Goal: Task Accomplishment & Management: Use online tool/utility

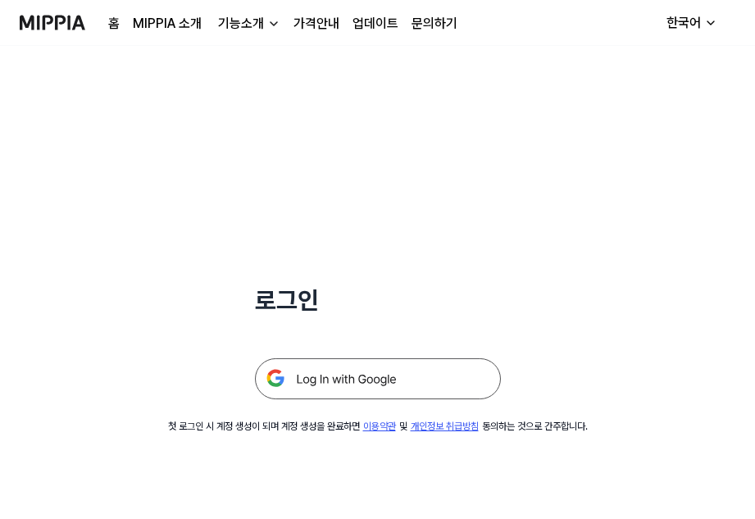
click at [435, 384] on img at bounding box center [378, 378] width 246 height 41
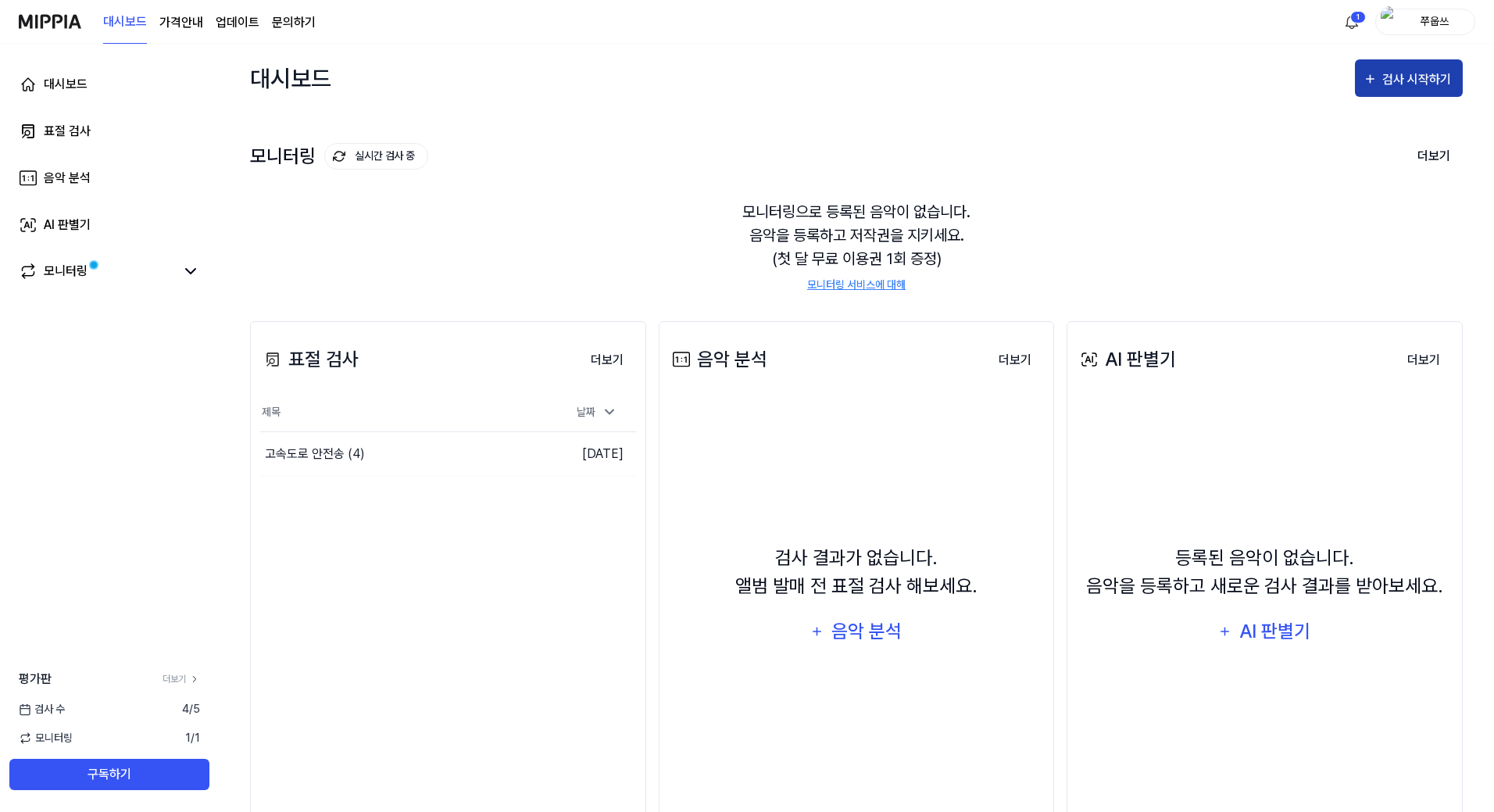
click at [1412, 76] on div "검사 시작하기" at bounding box center [1419, 79] width 72 height 20
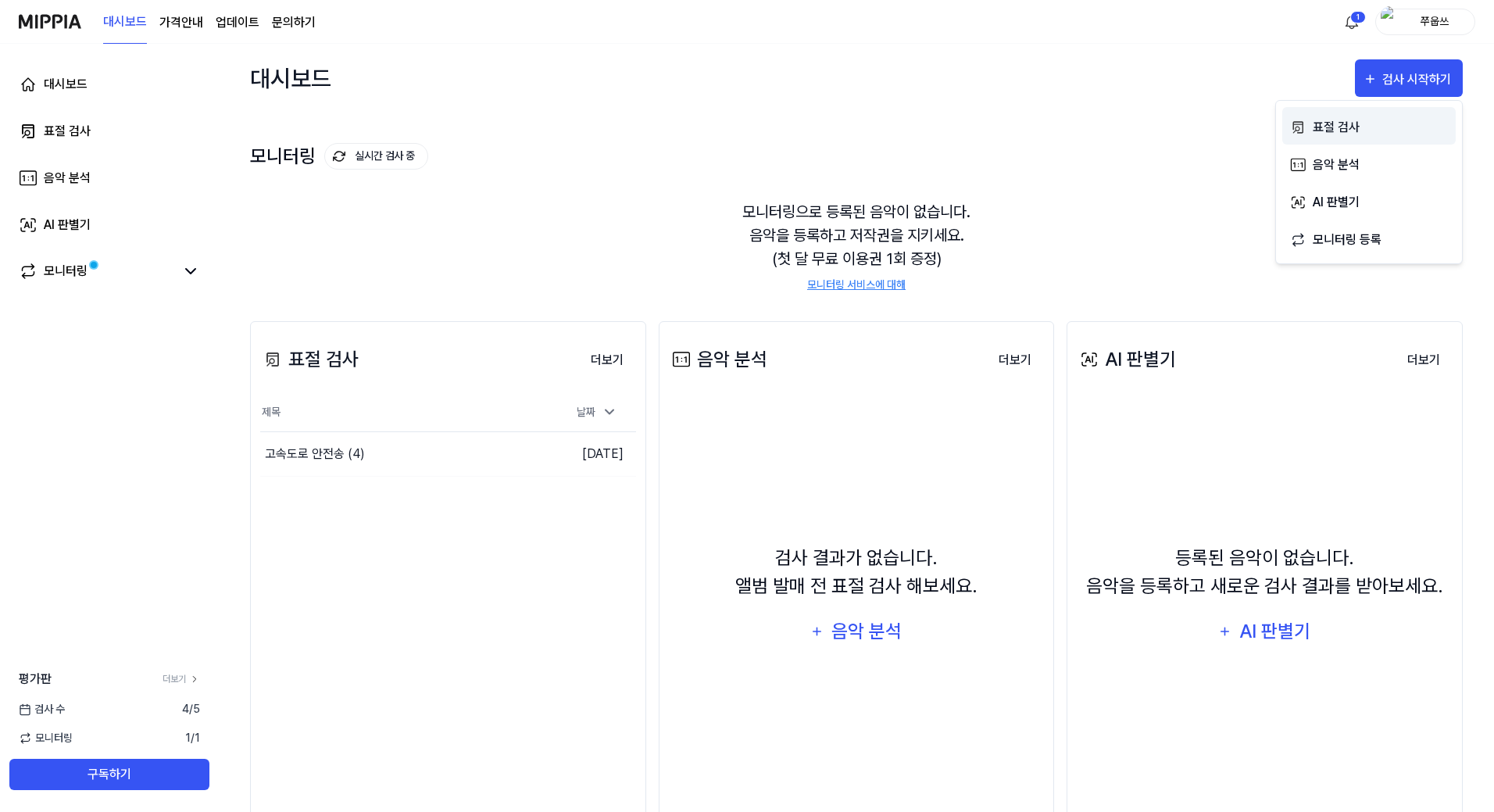
click at [1323, 120] on div "표절 검사" at bounding box center [1381, 127] width 136 height 20
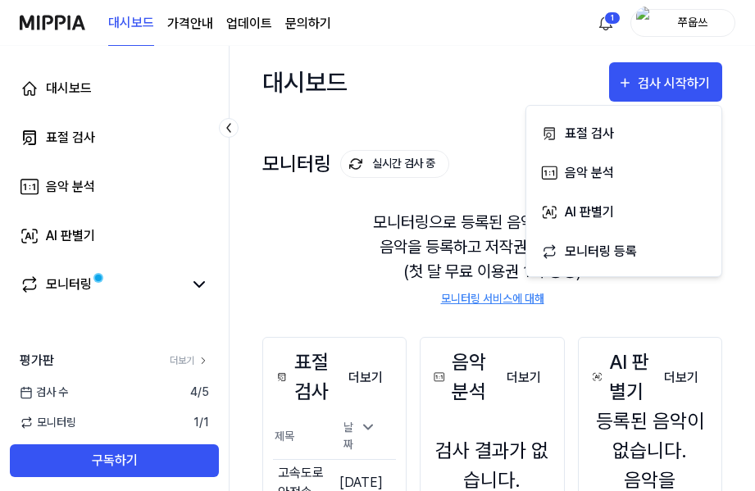
drag, startPoint x: 394, startPoint y: 364, endPoint x: 319, endPoint y: 266, distance: 124.0
click at [319, 266] on div "모니터링으로 등록된 음악이 없습니다. 음악을 등록하고 저작권을 지키세요. (첫 달 무료 이용권 1회 증정) 모니터링 서비스에 대해" at bounding box center [492, 258] width 460 height 137
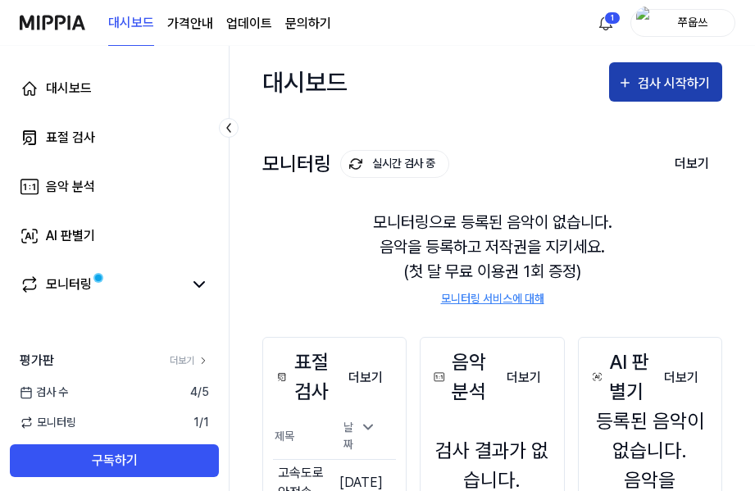
click at [681, 75] on div "검사 시작하기" at bounding box center [676, 83] width 76 height 21
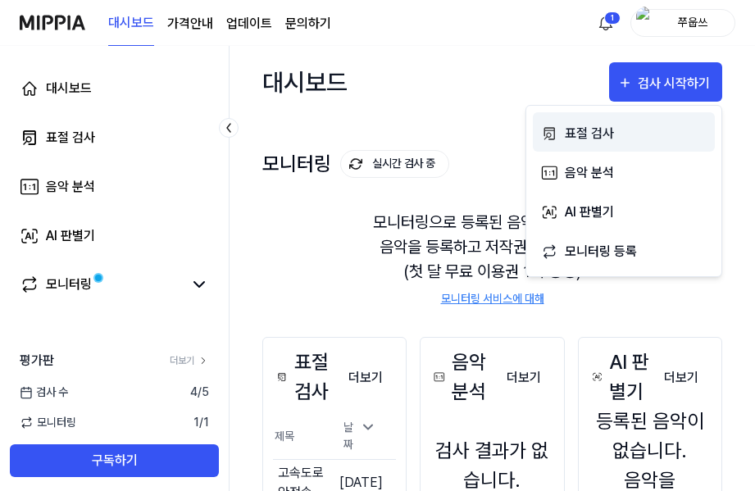
click at [573, 132] on div "표절 검사" at bounding box center [636, 133] width 143 height 21
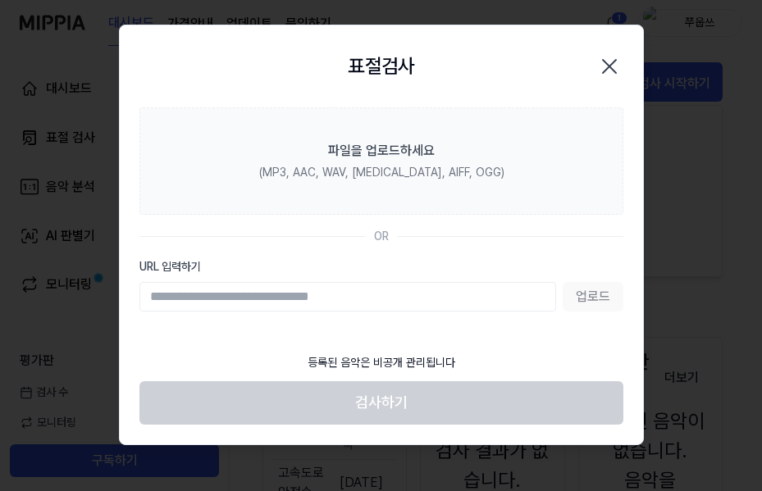
click at [608, 59] on icon "button" at bounding box center [609, 66] width 26 height 26
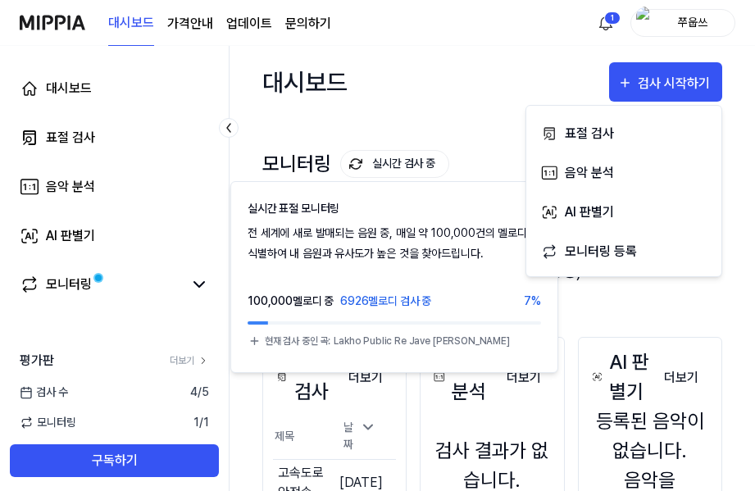
click at [392, 161] on button "실시간 검사 중" at bounding box center [394, 164] width 109 height 28
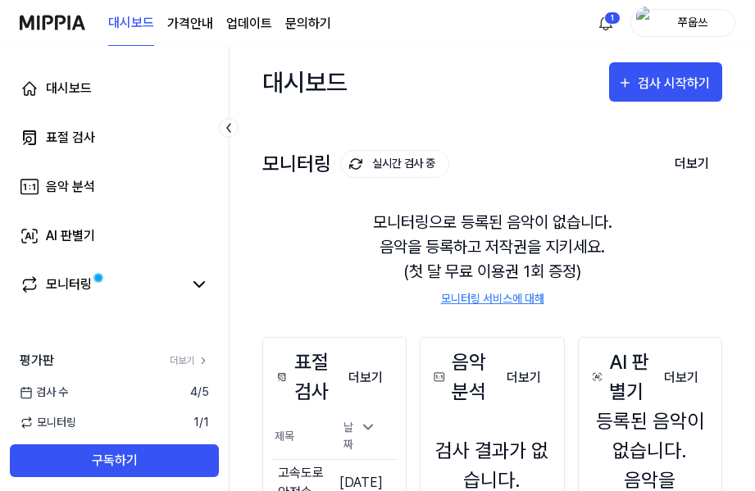
click at [392, 161] on button "실시간 검사 중" at bounding box center [394, 164] width 109 height 28
click at [650, 79] on div "검사 시작하기" at bounding box center [676, 83] width 76 height 21
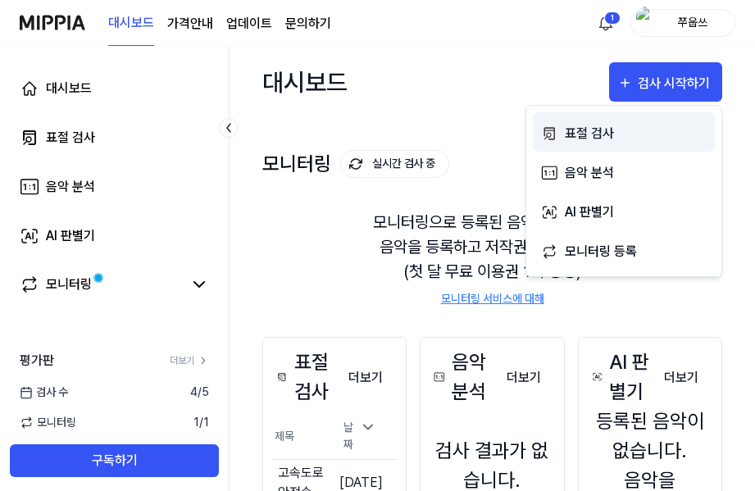
click at [603, 132] on div "표절 검사" at bounding box center [636, 133] width 143 height 21
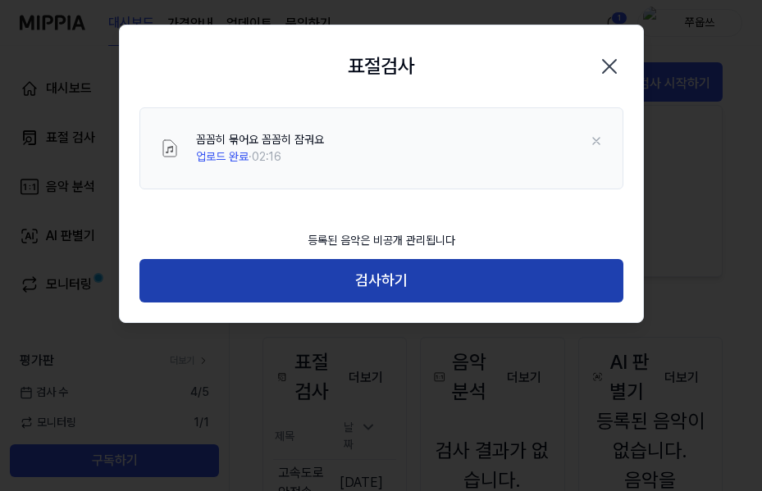
click at [380, 271] on button "검사하기" at bounding box center [381, 280] width 484 height 43
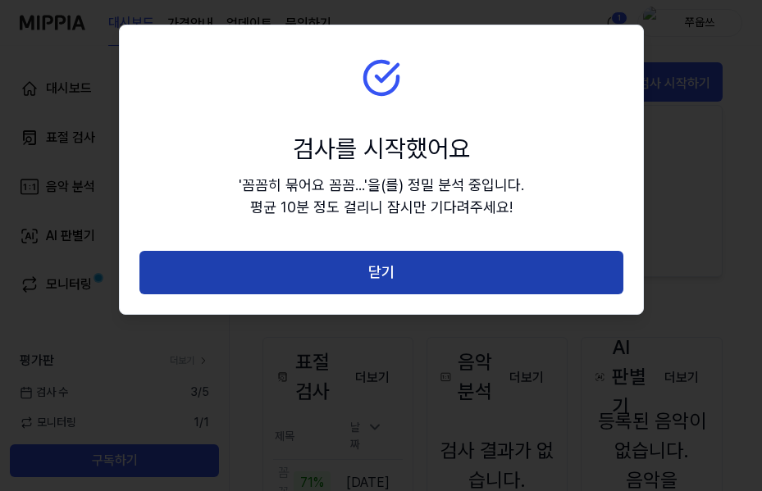
click at [378, 271] on button "닫기" at bounding box center [381, 272] width 484 height 43
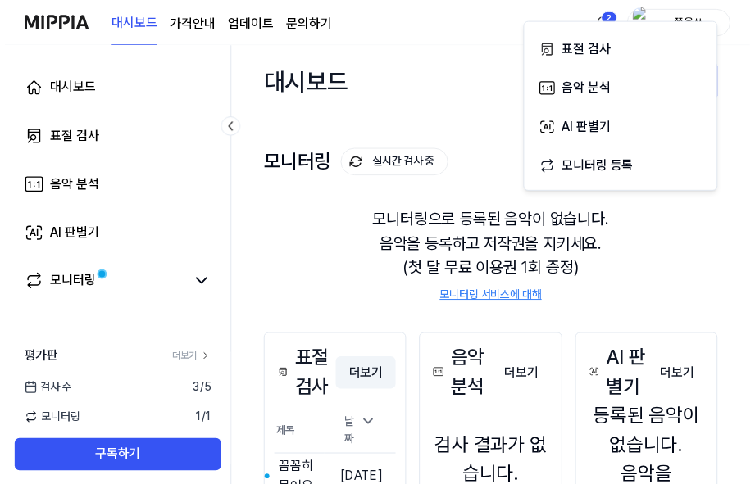
scroll to position [164, 0]
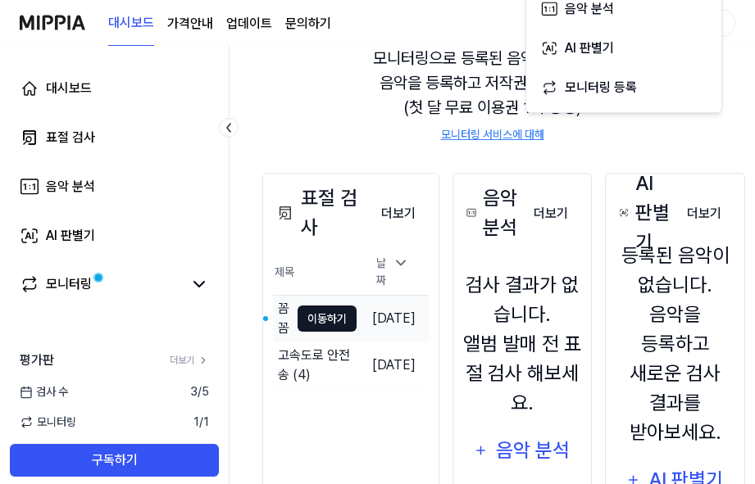
click at [332, 311] on button "이동하기" at bounding box center [327, 319] width 59 height 26
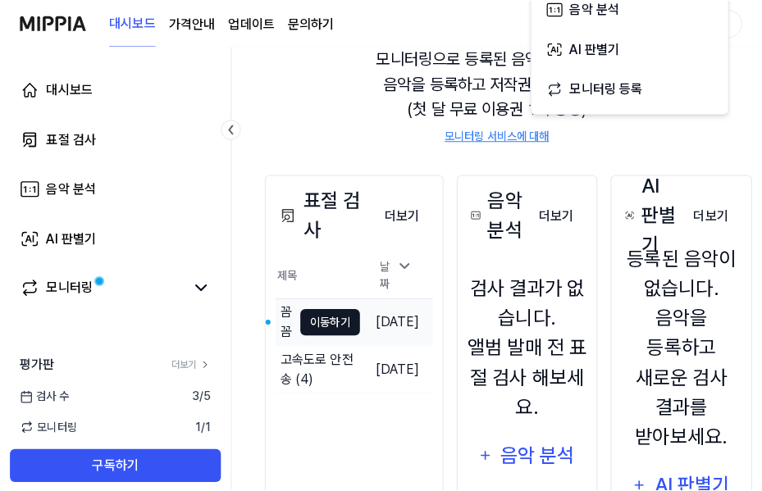
scroll to position [0, 0]
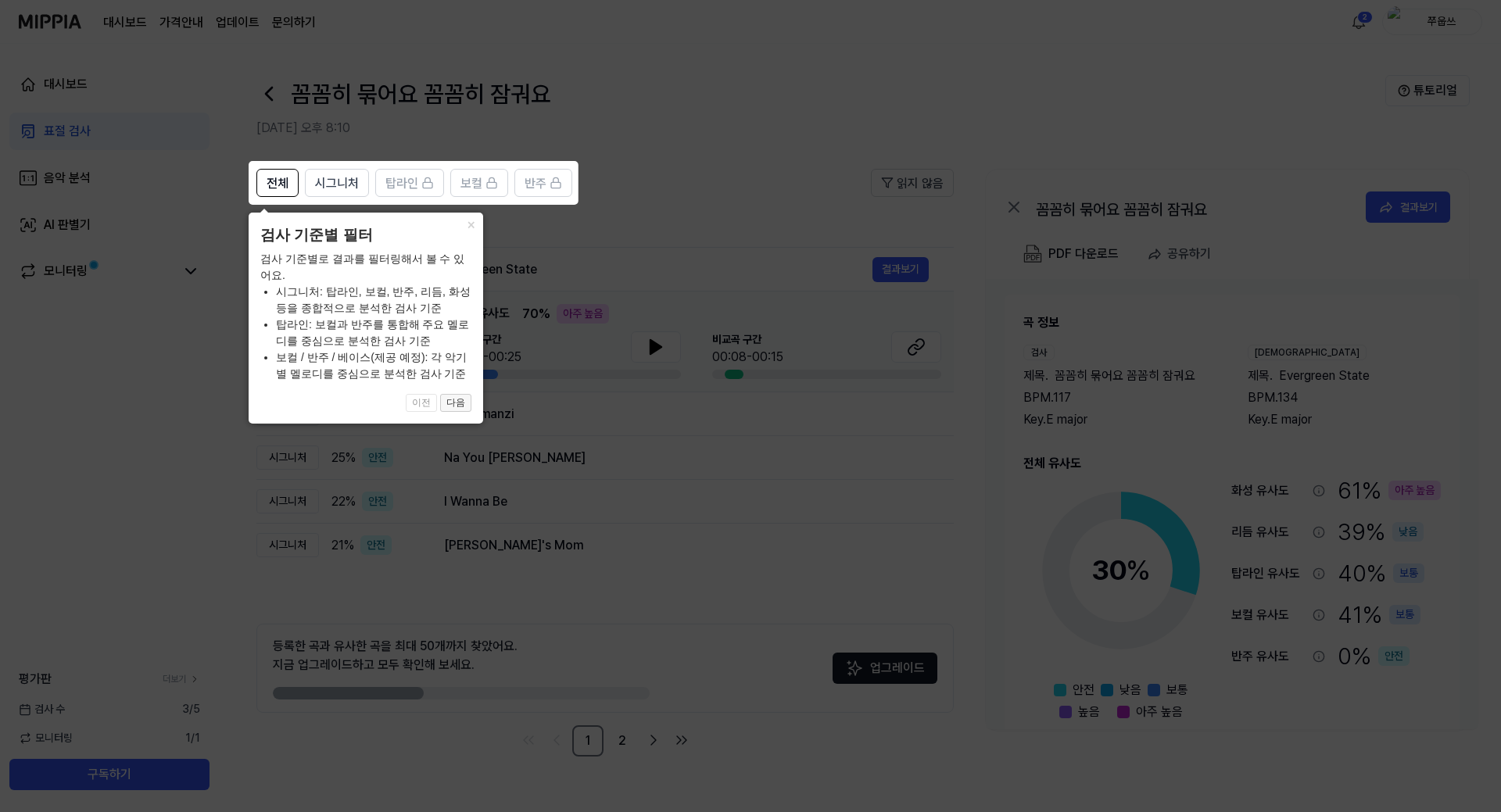
click at [456, 407] on button "다음" at bounding box center [456, 403] width 31 height 19
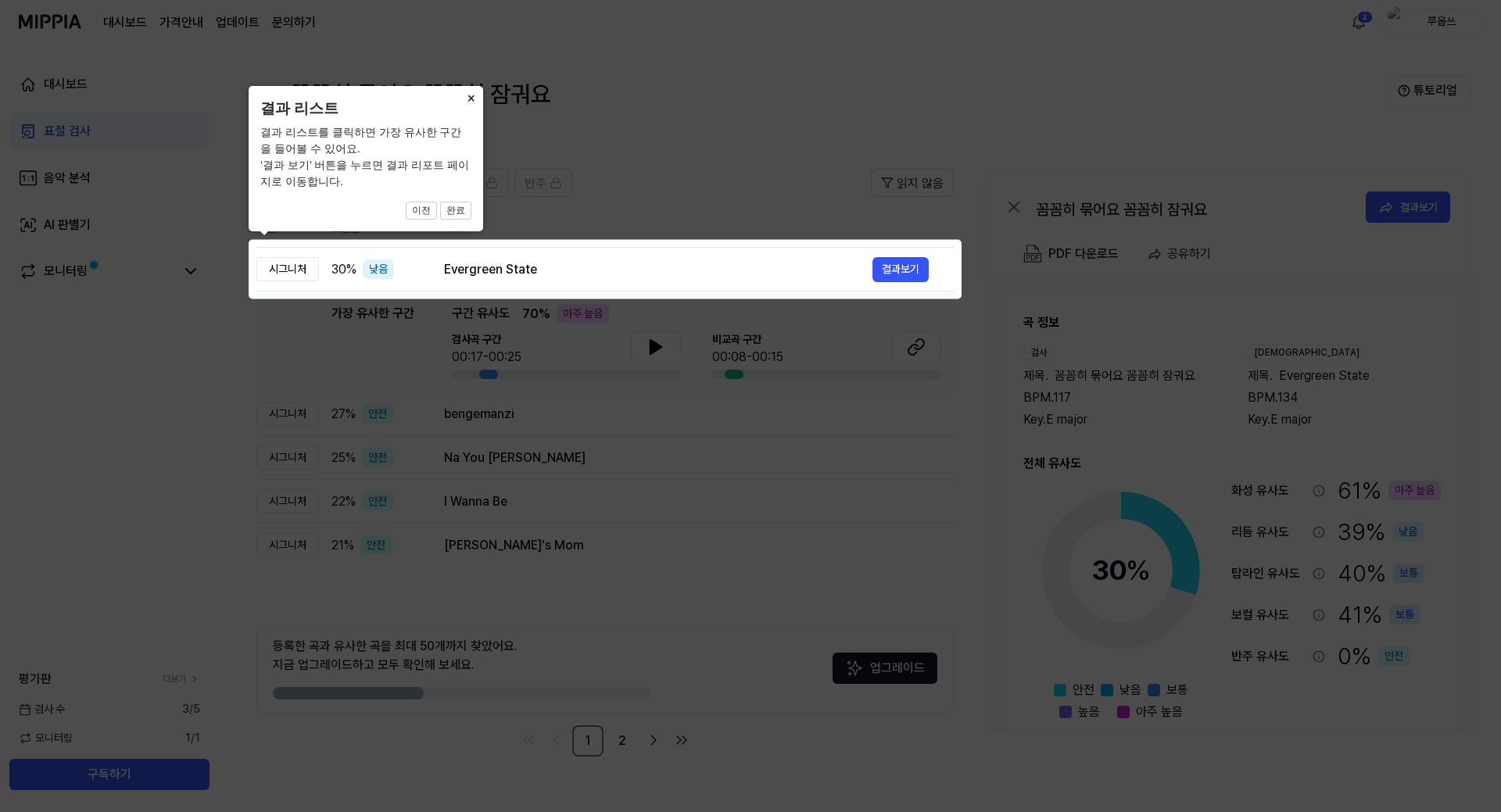
click at [470, 99] on button "×" at bounding box center [470, 96] width 25 height 22
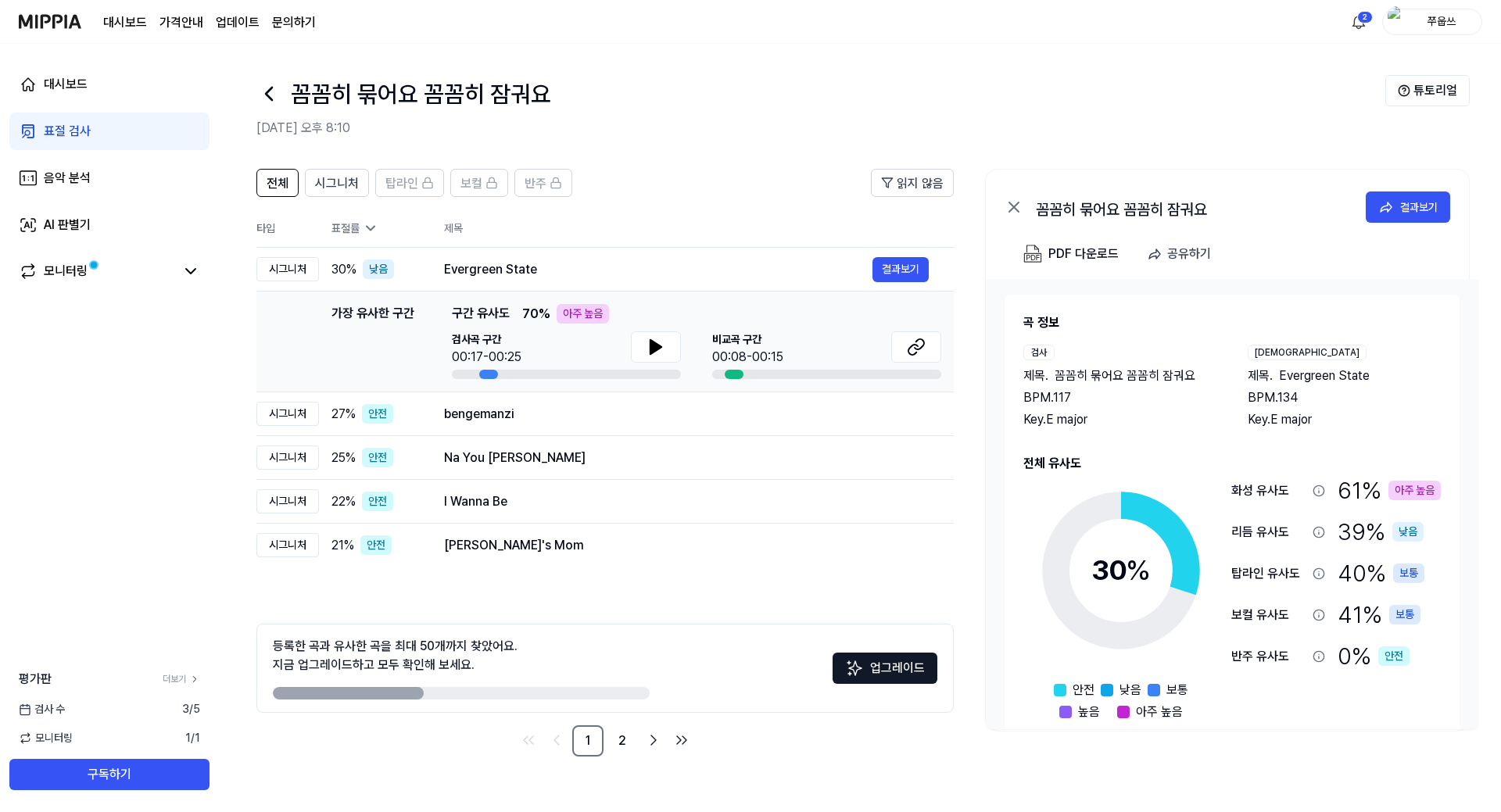
click at [73, 131] on div "표절 검사" at bounding box center [67, 132] width 47 height 19
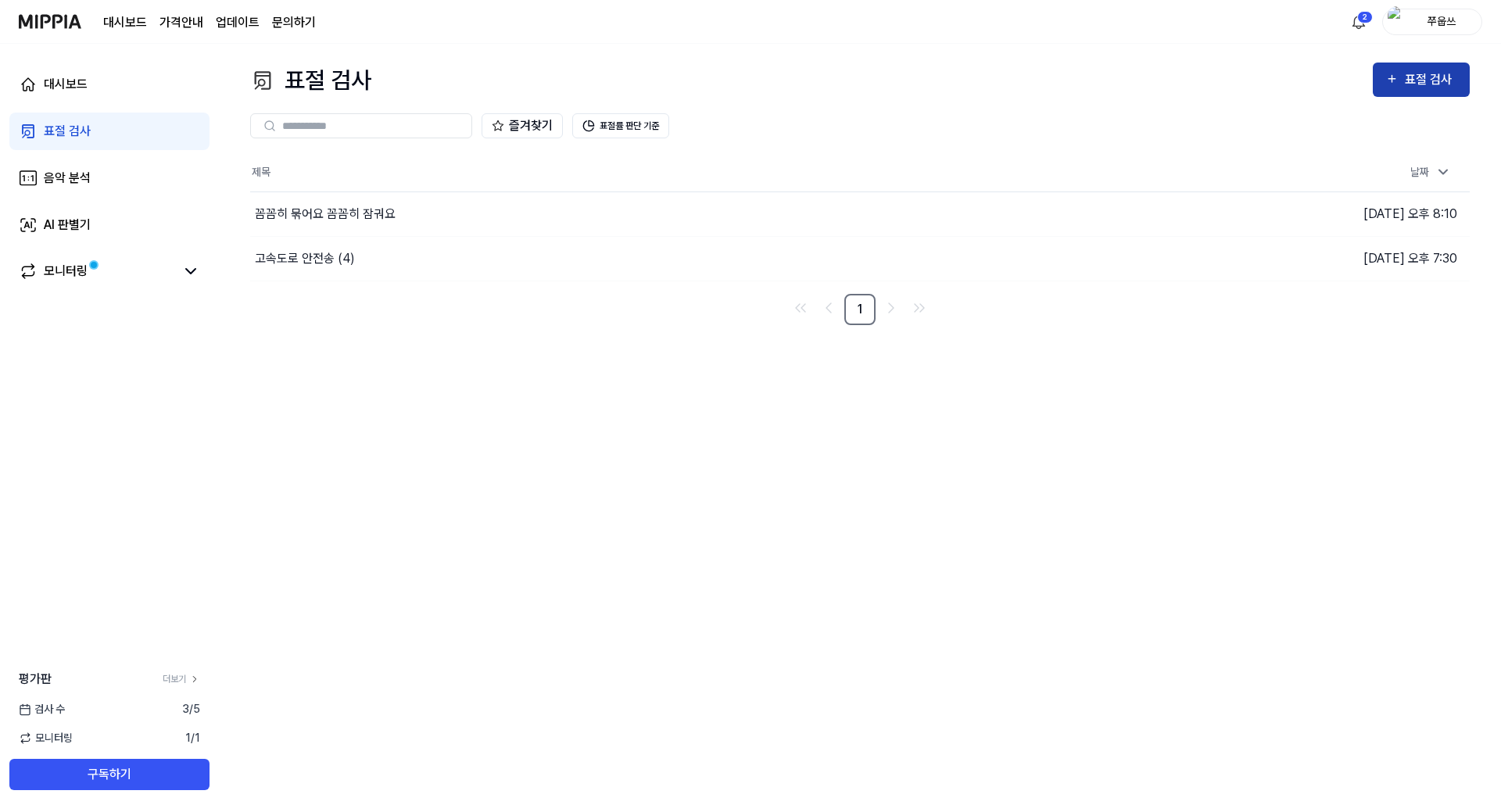
click at [1420, 86] on div "표절 검사" at bounding box center [1430, 79] width 52 height 20
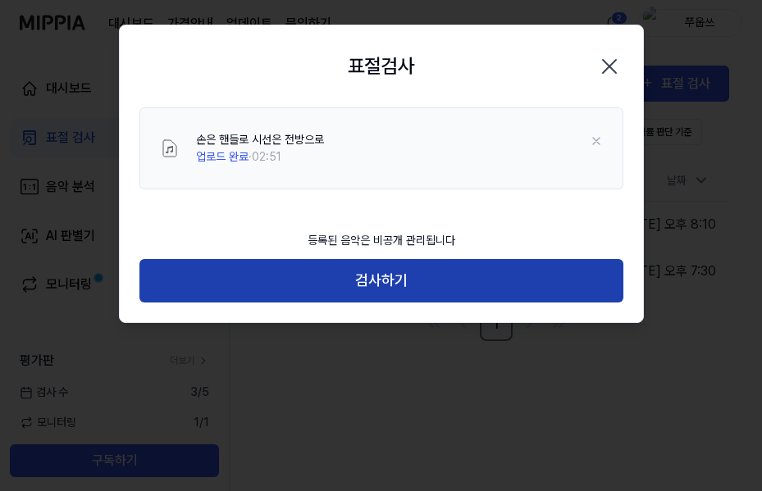
click at [382, 274] on button "검사하기" at bounding box center [381, 280] width 484 height 43
